Goal: Information Seeking & Learning: Stay updated

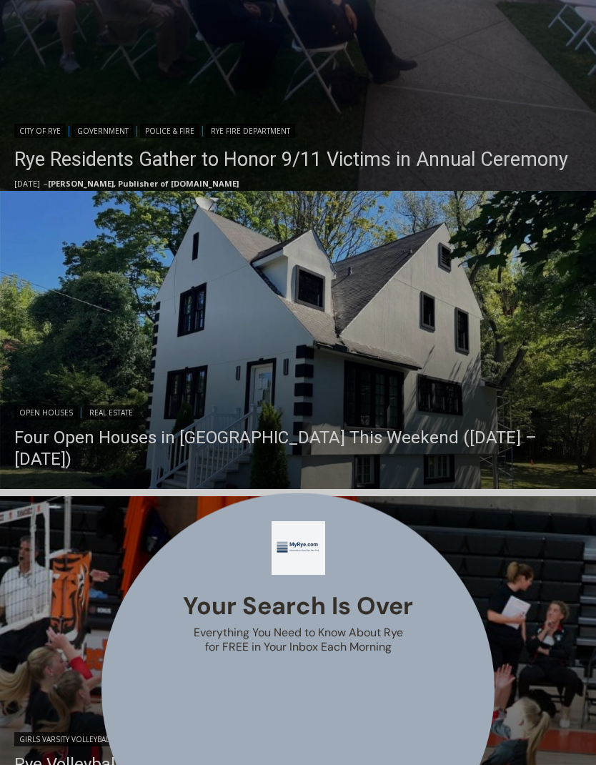
scroll to position [694, 0]
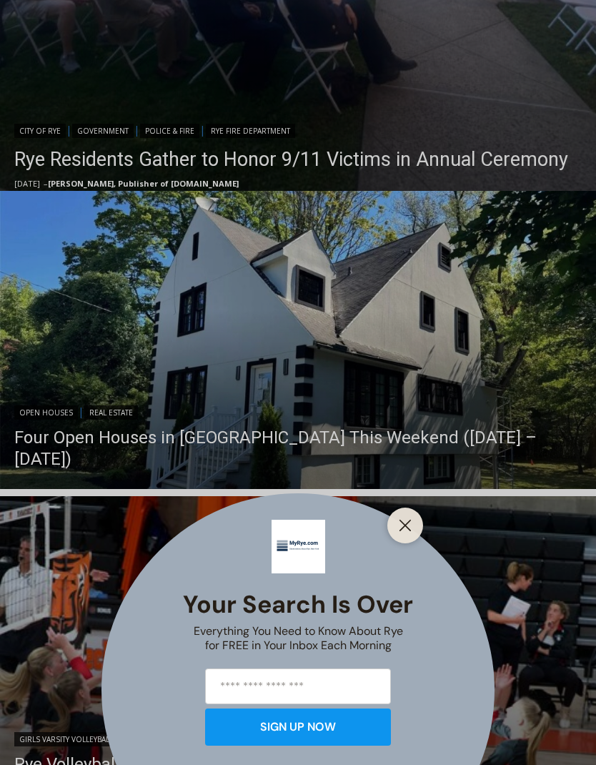
click at [406, 530] on line "Close" at bounding box center [405, 525] width 10 height 10
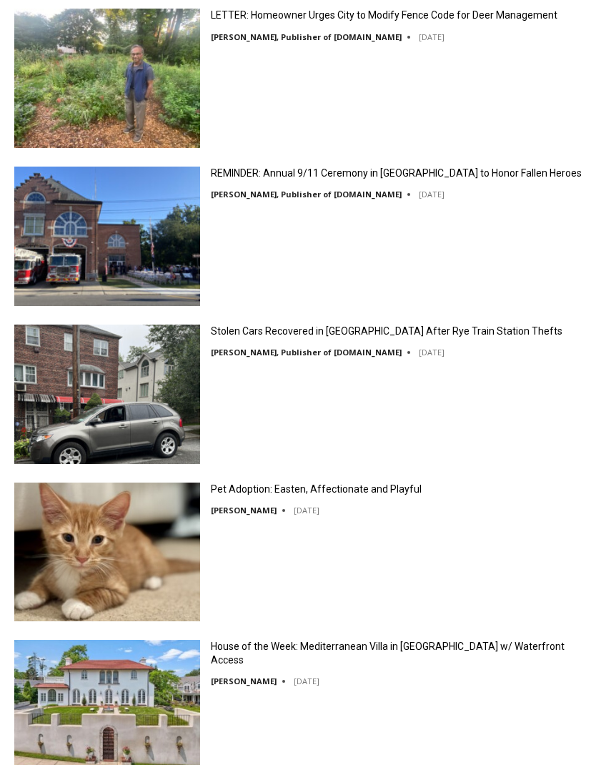
scroll to position [0, 0]
click at [473, 418] on div "Stolen Cars Recovered in Bronx After Rye Train Station Thefts Jay Sears, Publis…" at bounding box center [298, 399] width 596 height 149
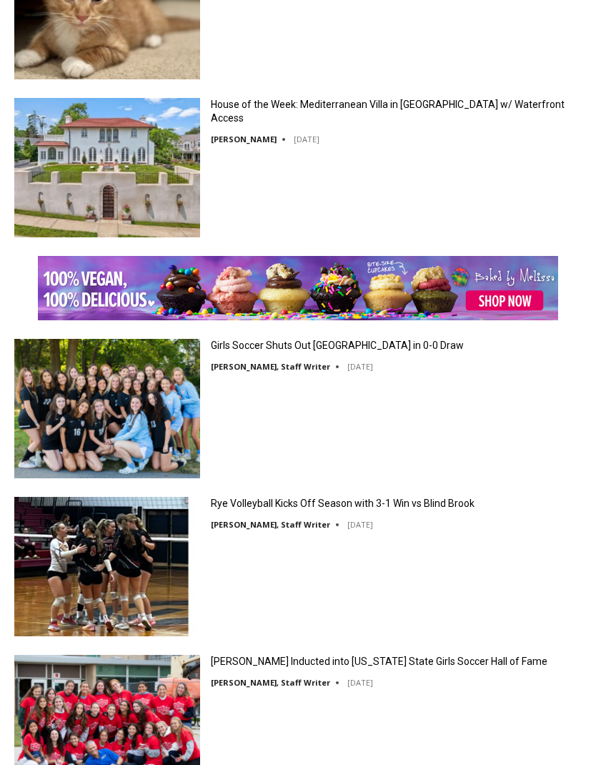
scroll to position [2808, 0]
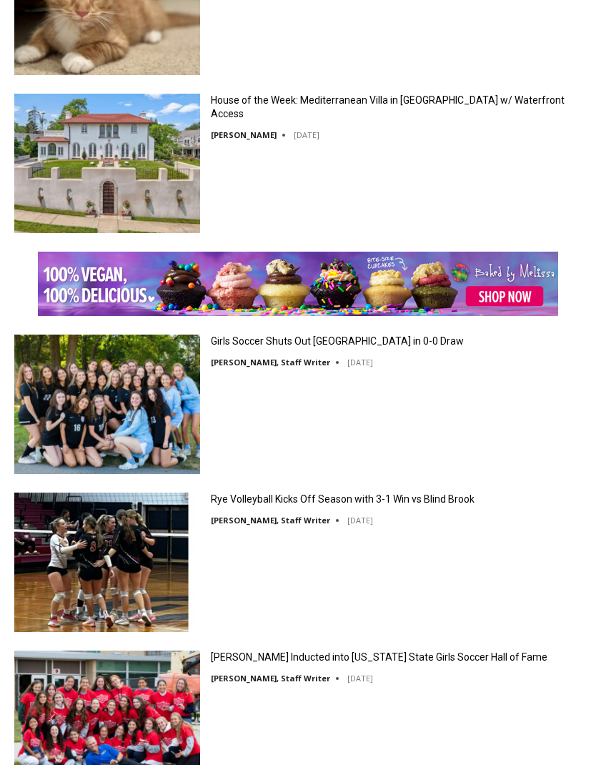
click at [455, 423] on div "Girls Soccer Shuts Out Eastchester in 0-0 Draw Charlie Morris, Staff Writer Sep…" at bounding box center [298, 408] width 596 height 149
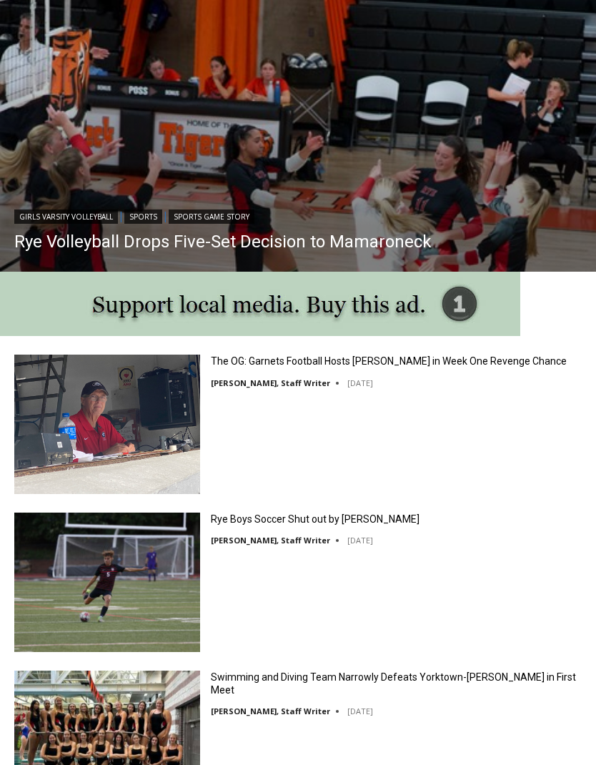
scroll to position [1217, 0]
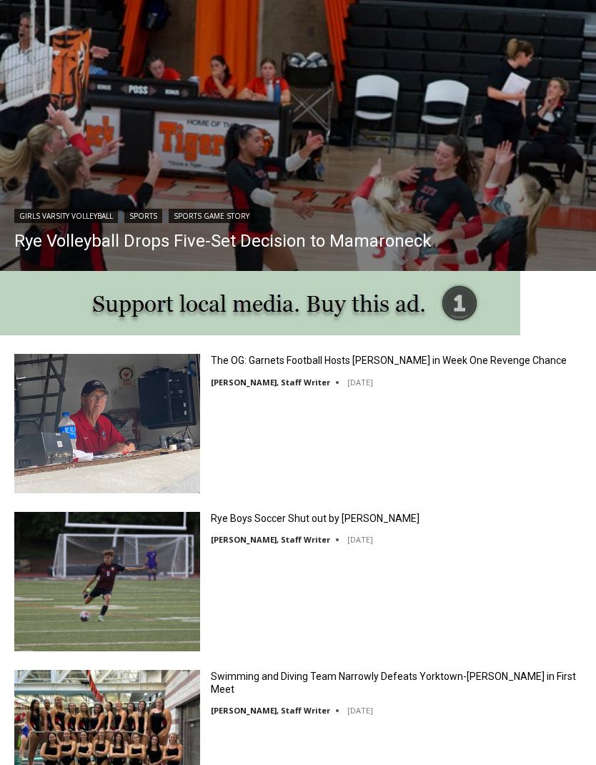
click at [375, 512] on link "Rye Boys Soccer Shut out by [PERSON_NAME]" at bounding box center [315, 518] width 209 height 13
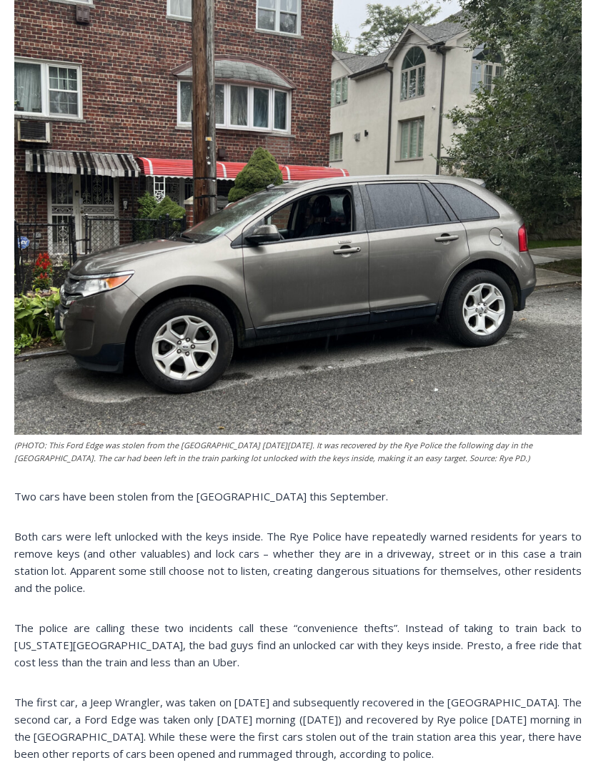
scroll to position [700, 0]
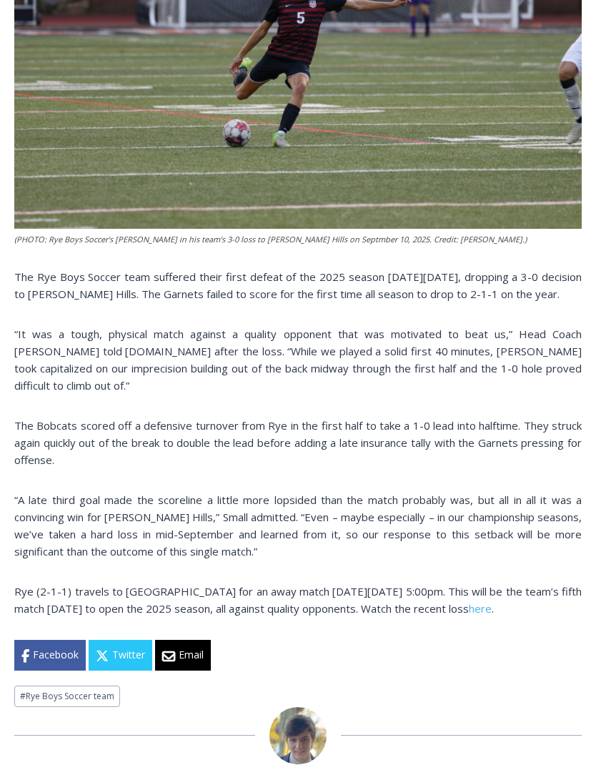
scroll to position [652, 0]
